Goal: Task Accomplishment & Management: Use online tool/utility

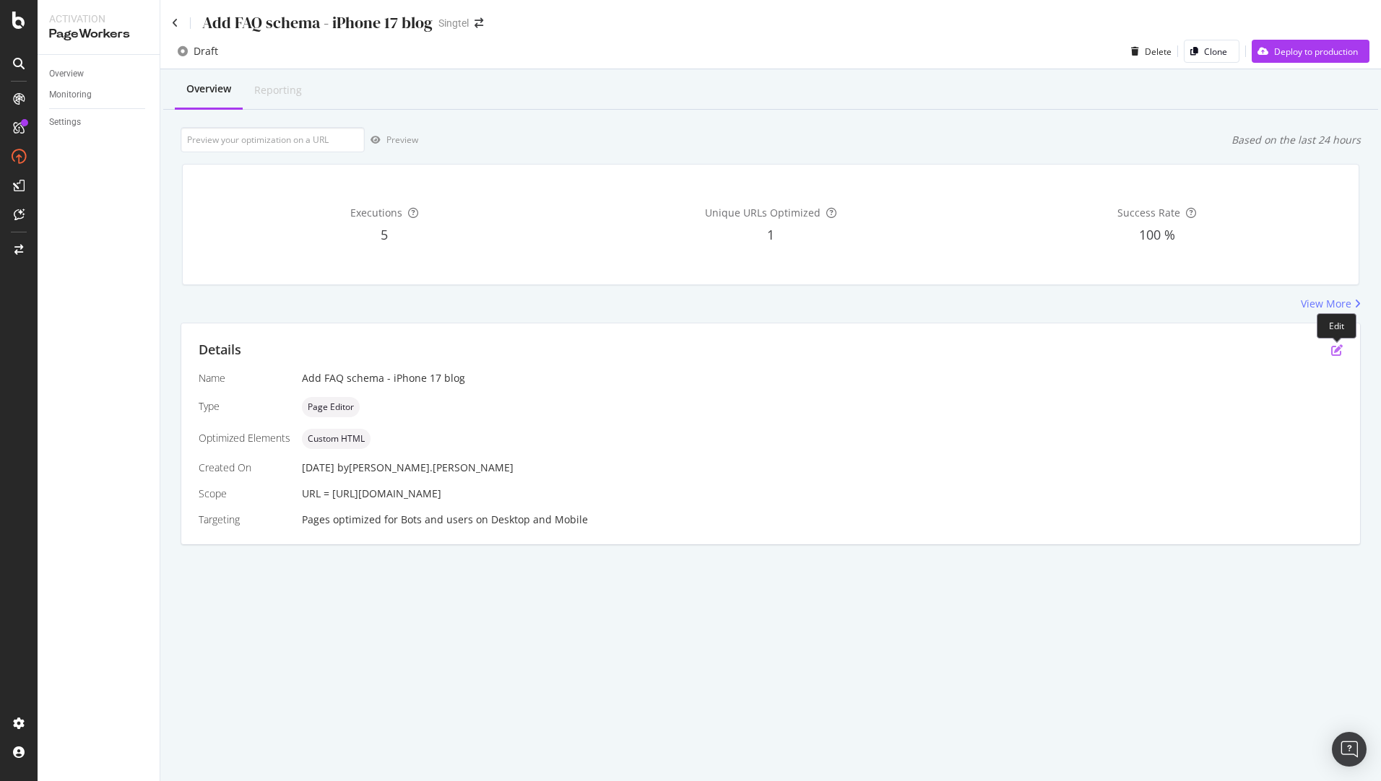
click at [1340, 347] on icon "pen-to-square" at bounding box center [1337, 350] width 12 height 12
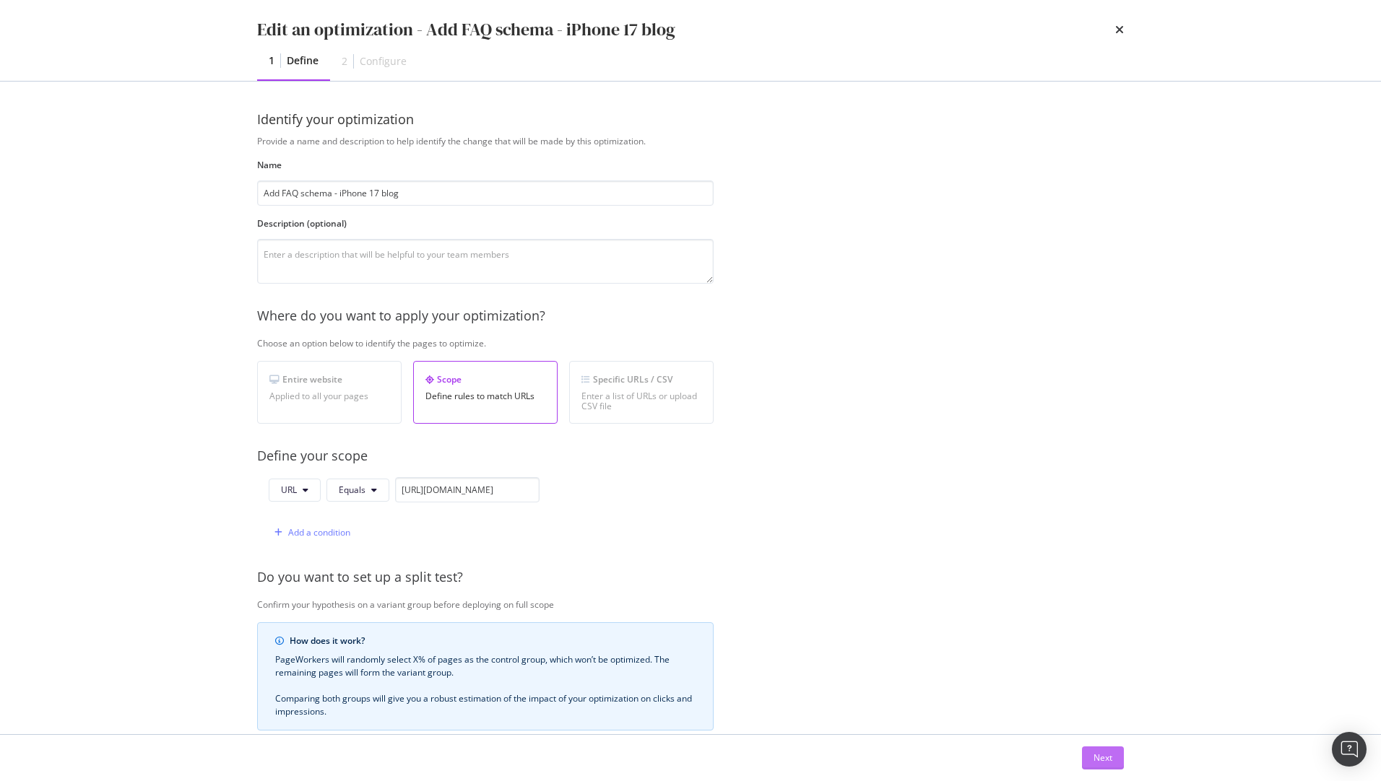
click at [1110, 758] on div "Next" at bounding box center [1102, 758] width 19 height 12
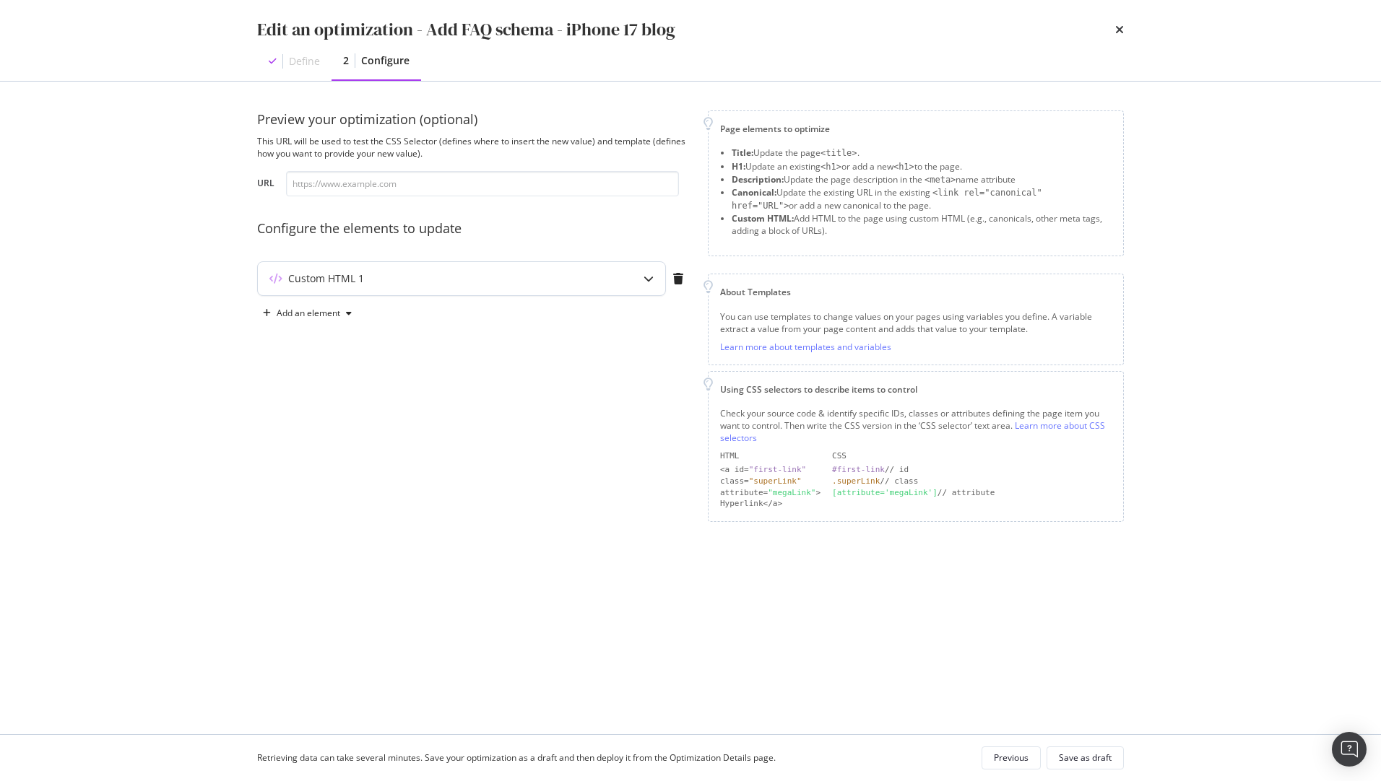
click at [640, 280] on div "modal" at bounding box center [648, 278] width 33 height 33
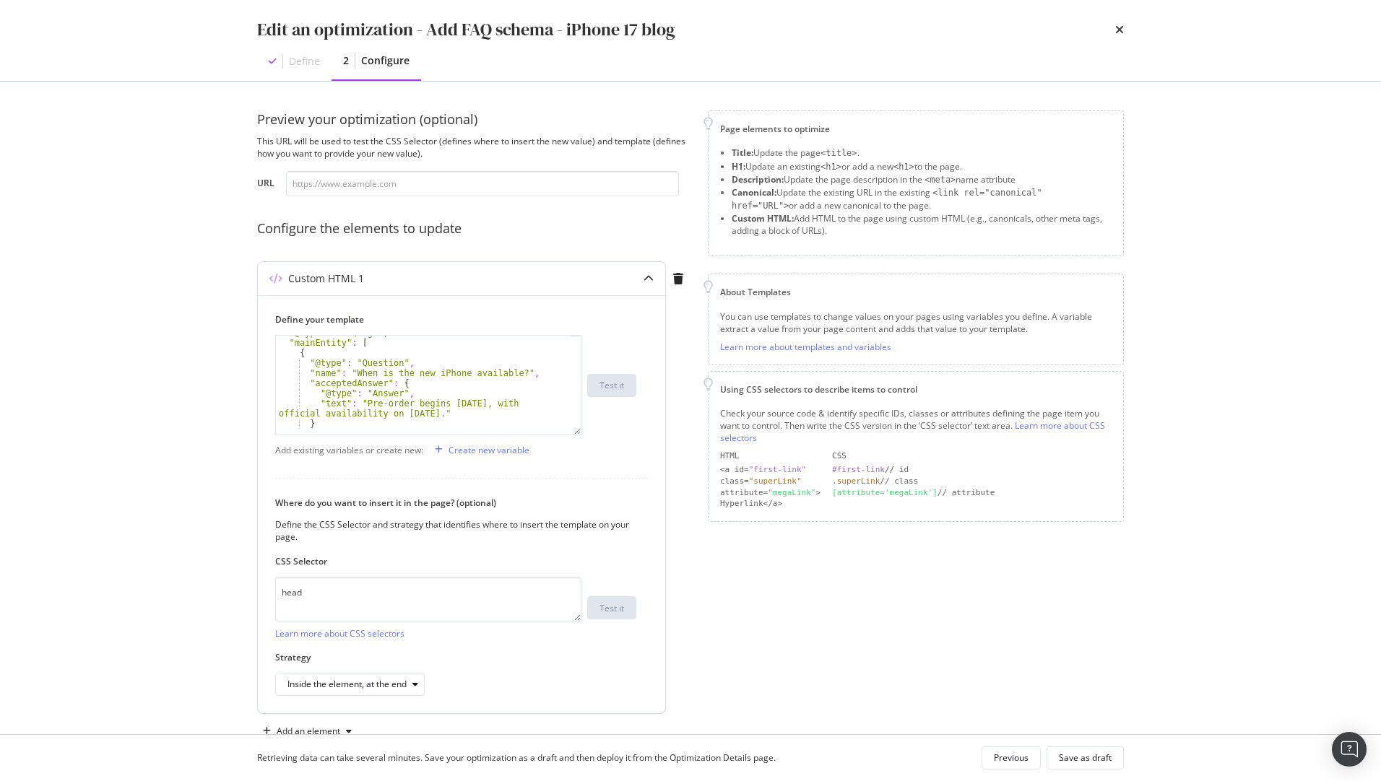
scroll to position [38, 0]
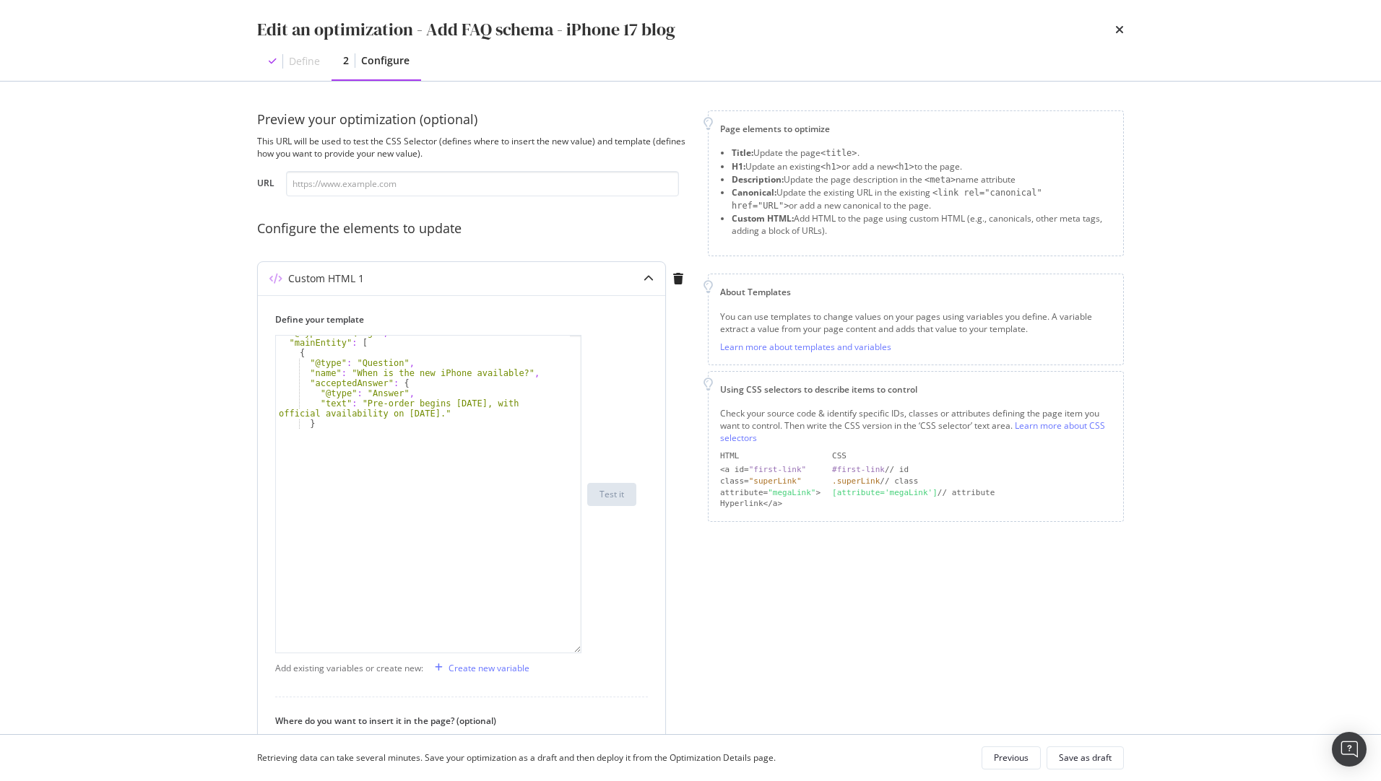
drag, startPoint x: 580, startPoint y: 425, endPoint x: 628, endPoint y: 660, distance: 239.5
click at [628, 654] on div ""@type" : "FAQPage" , "mainEntity" : [ { "@type" : "Question" , "name" : "When …" at bounding box center [455, 494] width 361 height 318
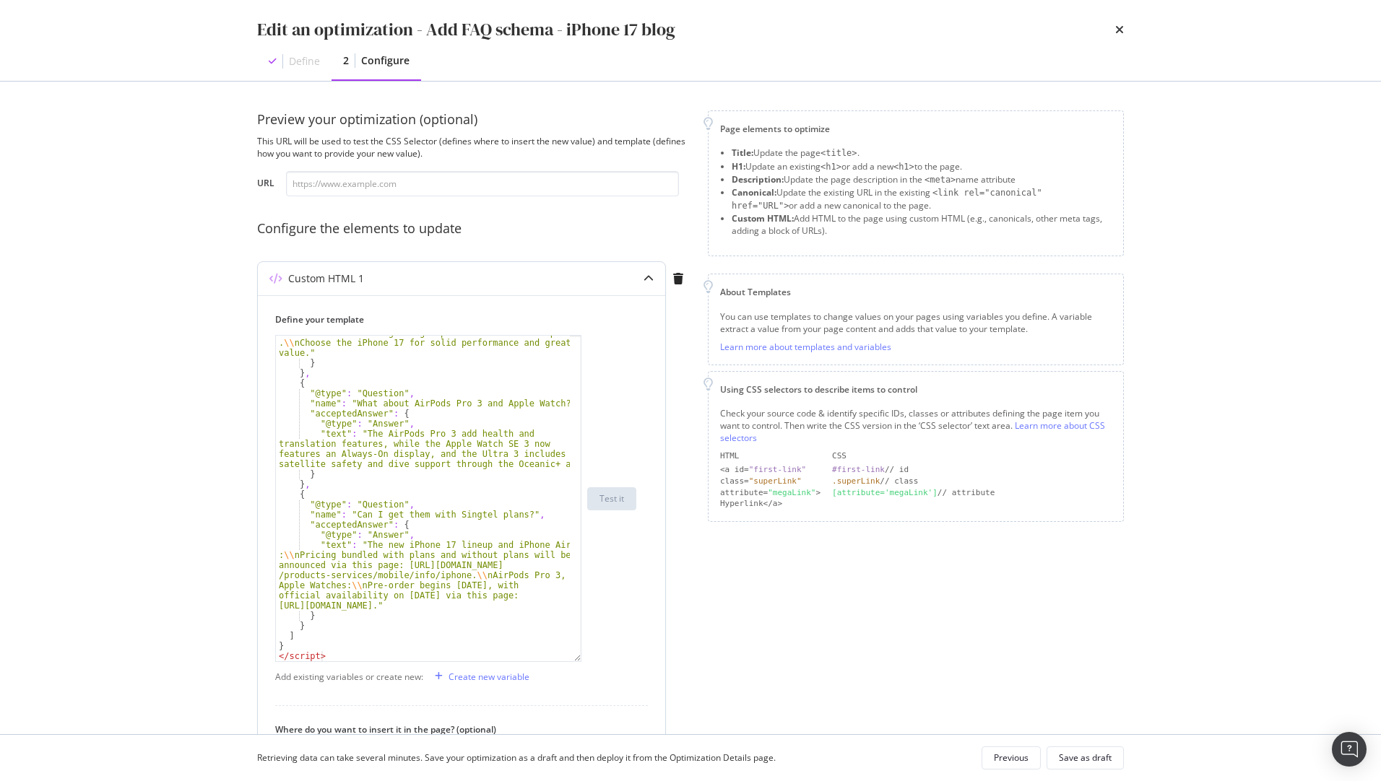
scroll to position [331, 0]
click at [1002, 759] on div "Previous" at bounding box center [1011, 758] width 35 height 12
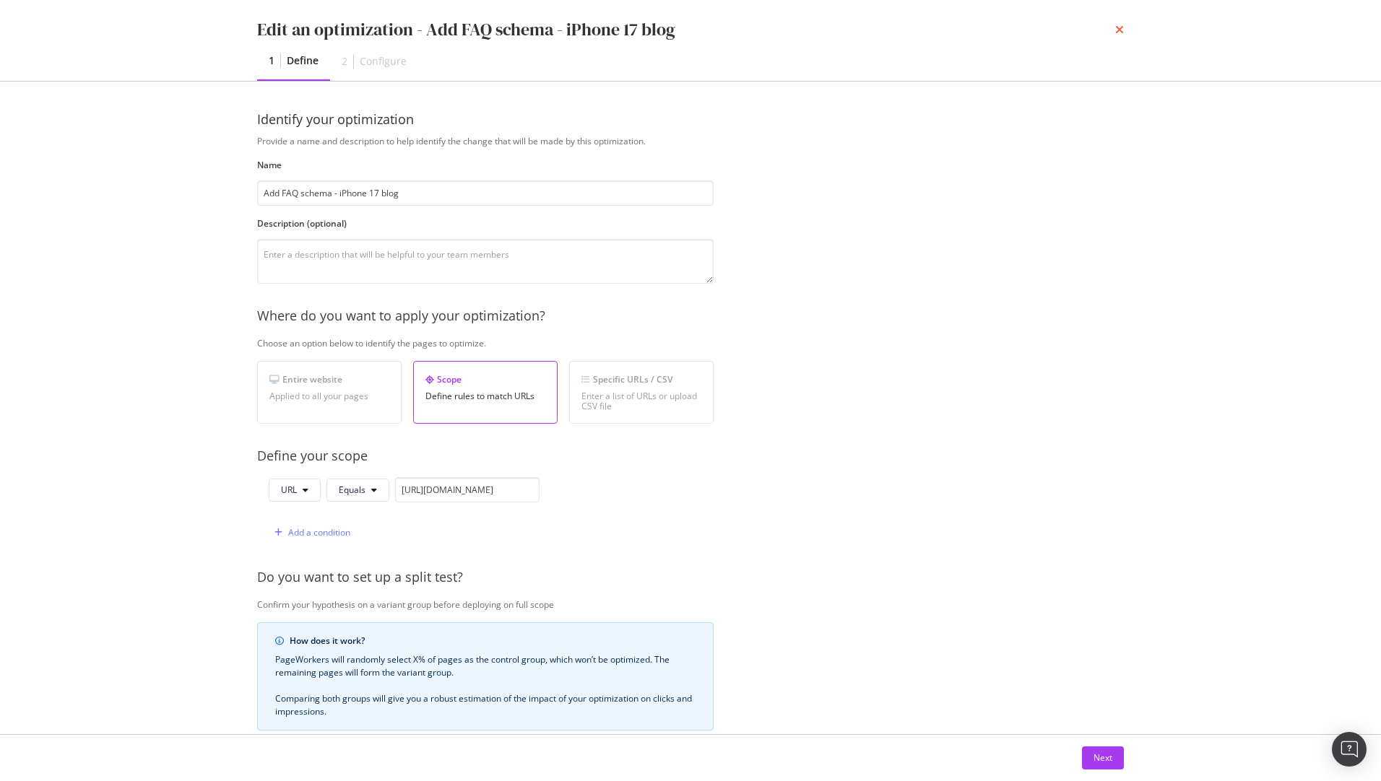
click at [1119, 33] on icon "times" at bounding box center [1119, 30] width 9 height 12
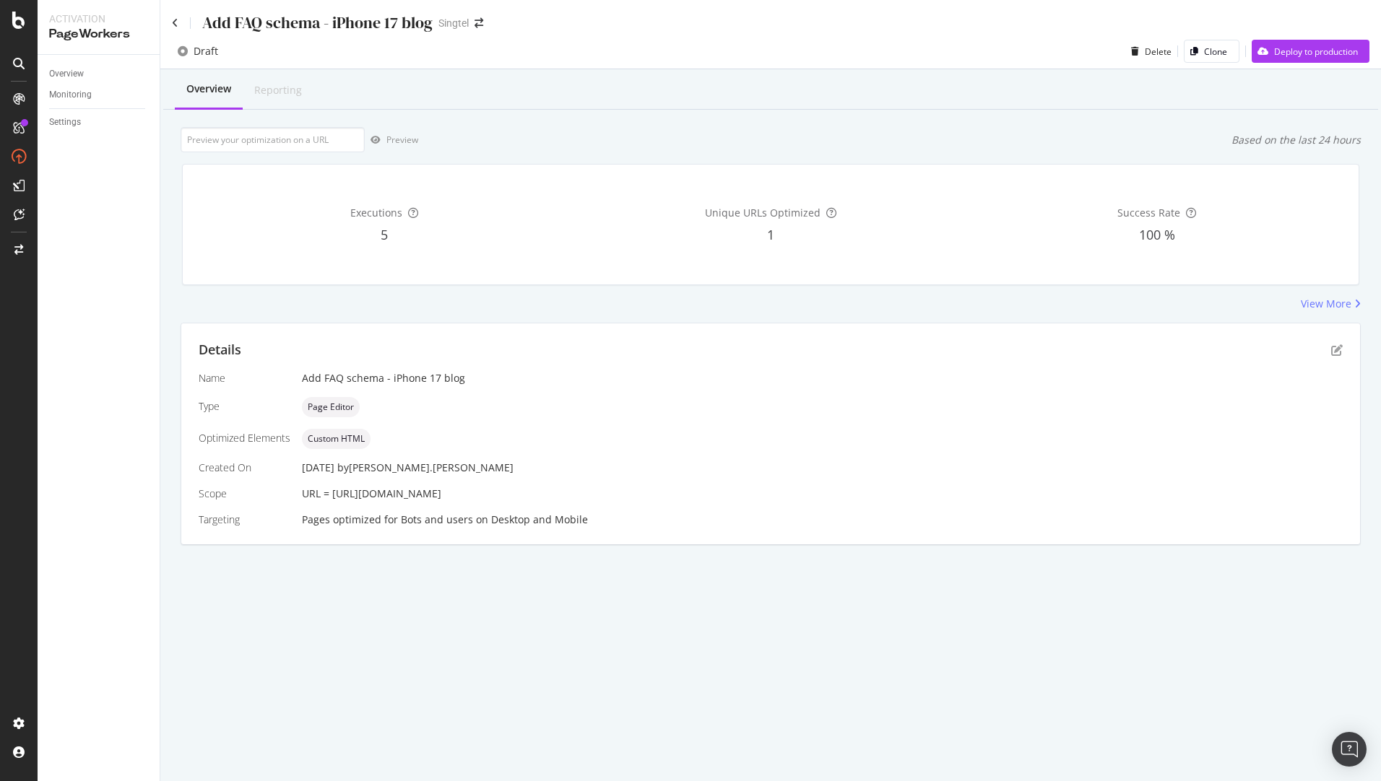
drag, startPoint x: 599, startPoint y: 493, endPoint x: 334, endPoint y: 503, distance: 264.5
click at [334, 503] on div "Name Add FAQ schema - iPhone 17 blog Type Page Editor Optimized Elements Custom…" at bounding box center [771, 449] width 1144 height 156
copy span "[URL][DOMAIN_NAME]"
click at [245, 137] on input "url" at bounding box center [273, 139] width 184 height 25
paste input "[URL][DOMAIN_NAME]"
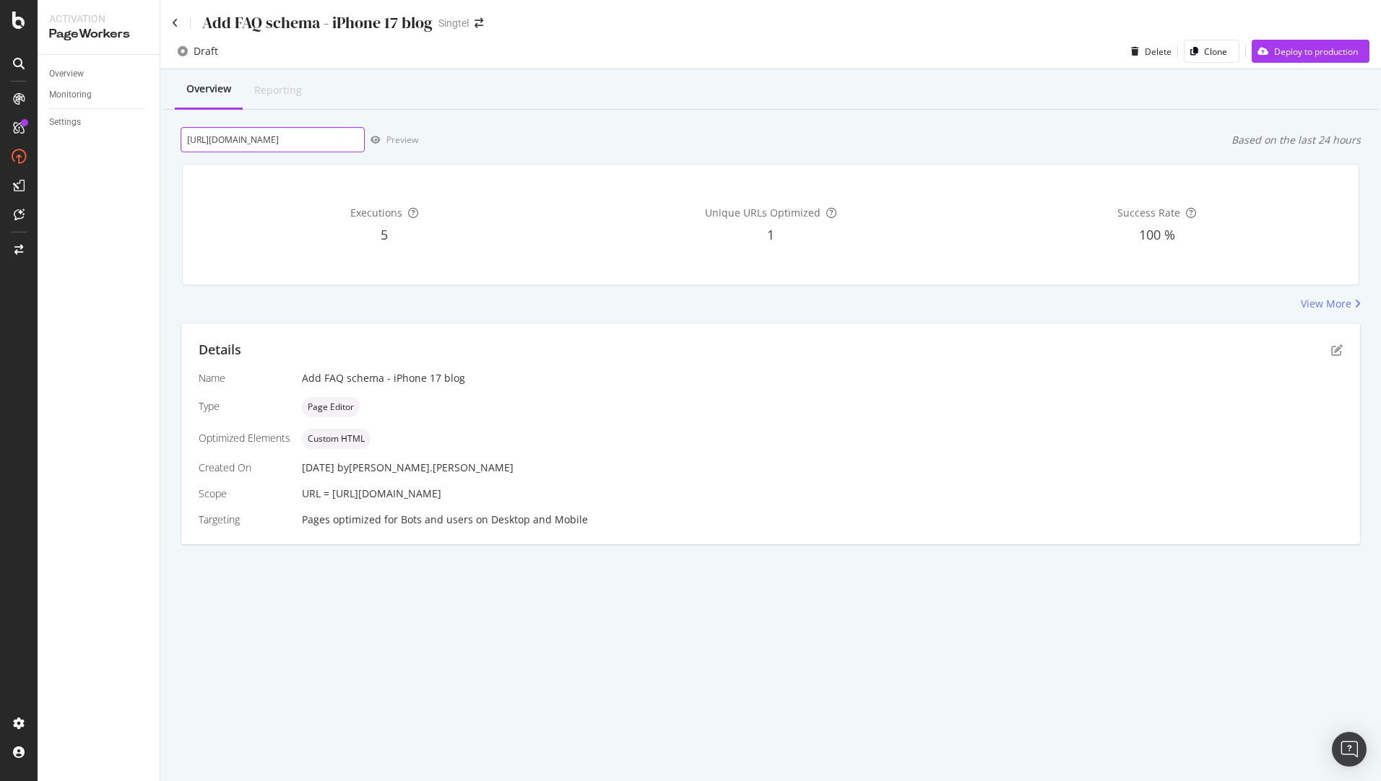
scroll to position [0, 56]
type input "[URL][DOMAIN_NAME]"
click at [388, 143] on div "Preview" at bounding box center [402, 140] width 32 height 12
